Goal: Task Accomplishment & Management: Manage account settings

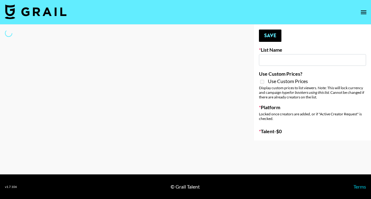
select select "Song"
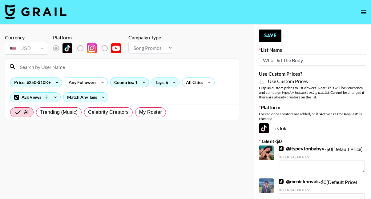
type input "Who Did The Body"
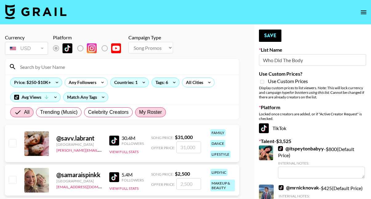
click at [147, 114] on span "My Roster" at bounding box center [150, 112] width 23 height 7
click at [139, 112] on input "My Roster" at bounding box center [139, 112] width 0 height 0
radio input "true"
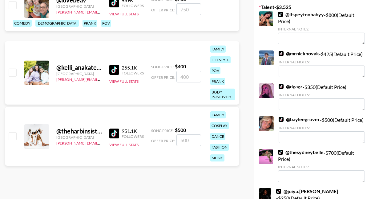
scroll to position [134, 0]
click at [13, 134] on input "checkbox" at bounding box center [12, 135] width 7 height 7
checkbox input "true"
type input "500"
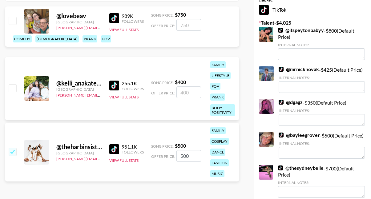
scroll to position [-6, 0]
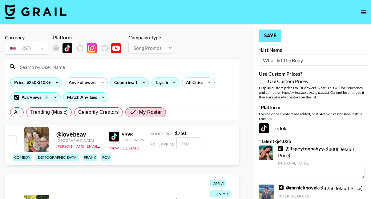
radio input "true"
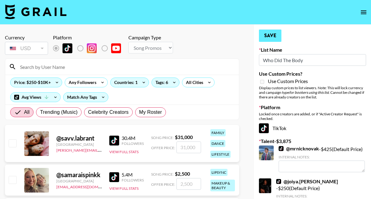
scroll to position [0, 0]
click at [275, 40] on button "Save" at bounding box center [270, 36] width 22 height 12
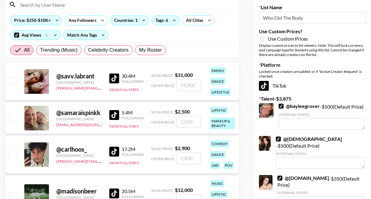
scroll to position [58, 0]
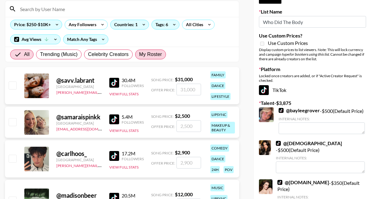
click at [152, 55] on span "My Roster" at bounding box center [150, 54] width 23 height 7
click at [139, 54] on input "My Roster" at bounding box center [139, 54] width 0 height 0
radio input "true"
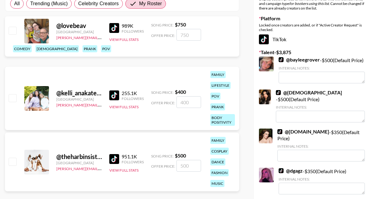
scroll to position [136, 0]
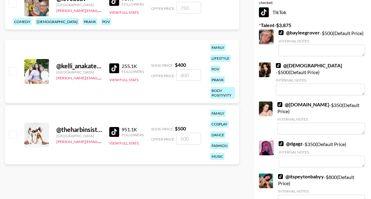
click at [10, 135] on input "checkbox" at bounding box center [12, 134] width 7 height 7
checkbox input "true"
type input "500"
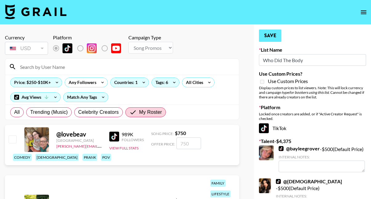
scroll to position [0, 0]
click at [271, 36] on button "Save" at bounding box center [270, 36] width 22 height 12
radio input "true"
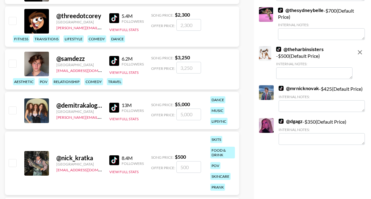
scroll to position [329, 0]
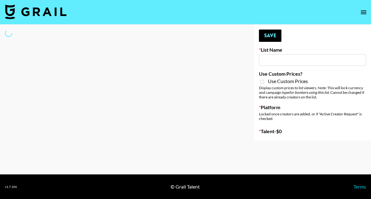
type input "Who Did The Body"
select select "Song"
type input "Who Did The Body"
select select "Song"
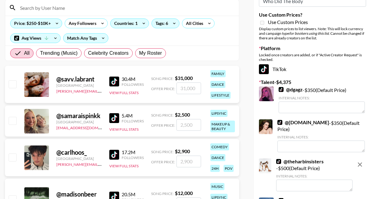
scroll to position [61, 0]
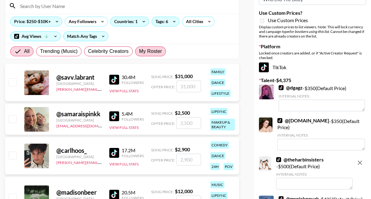
click at [155, 53] on span "My Roster" at bounding box center [150, 51] width 23 height 7
click at [139, 51] on input "My Roster" at bounding box center [139, 51] width 0 height 0
radio input "true"
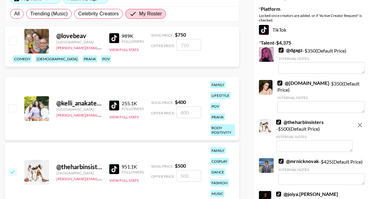
scroll to position [101, 0]
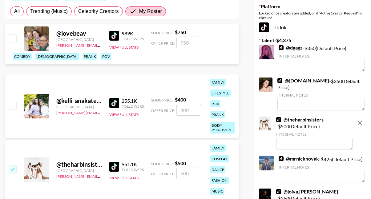
click at [14, 105] on input "checkbox" at bounding box center [12, 105] width 7 height 7
checkbox input "true"
type input "400"
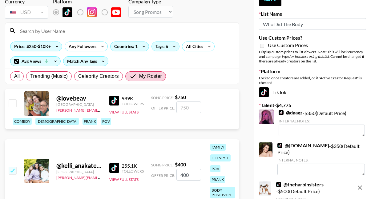
scroll to position [26, 0]
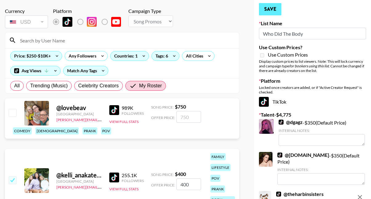
click at [274, 11] on button "Save" at bounding box center [270, 9] width 22 height 12
radio input "true"
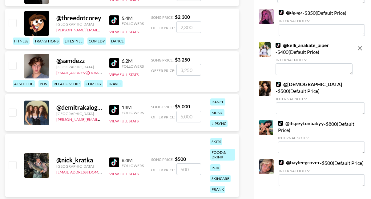
scroll to position [348, 0]
